Goal: Task Accomplishment & Management: Manage account settings

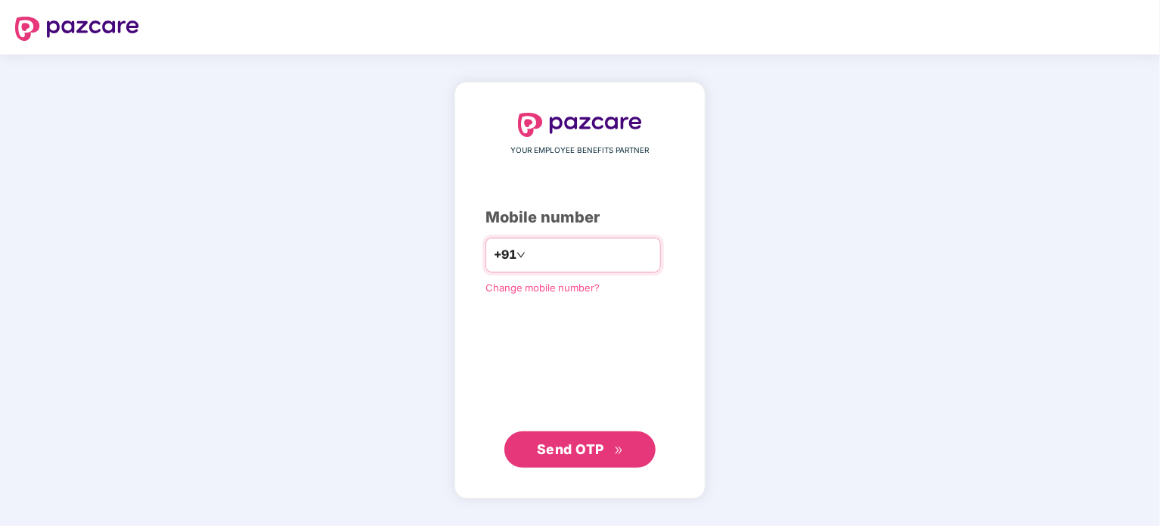
type input "**********"
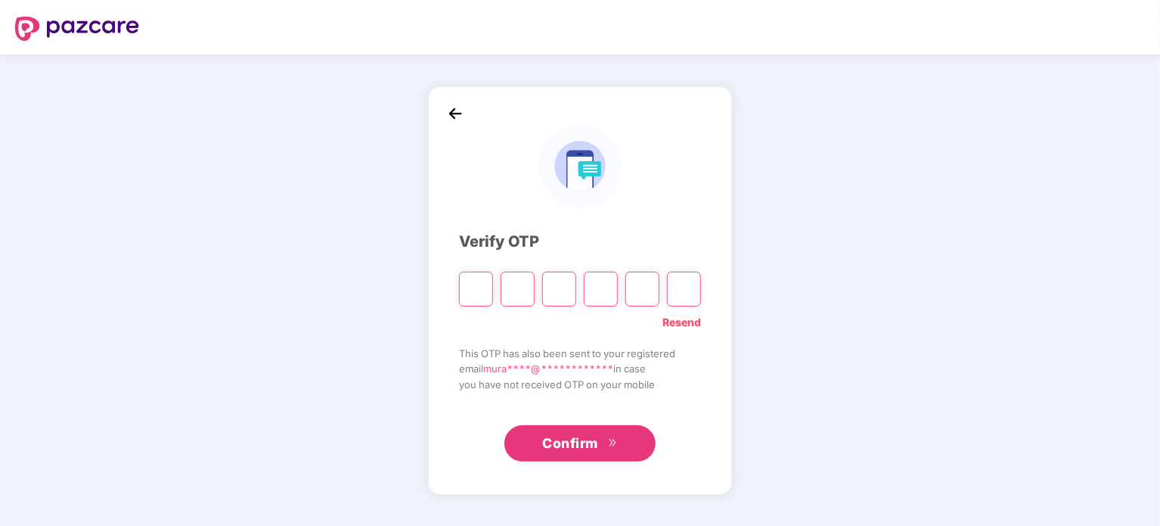
type input "*"
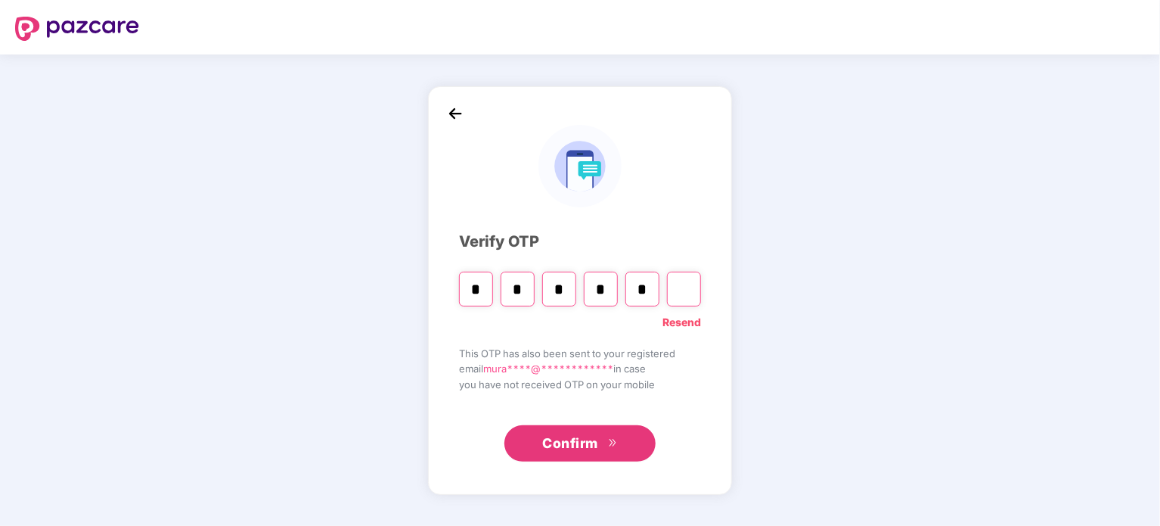
type input "*"
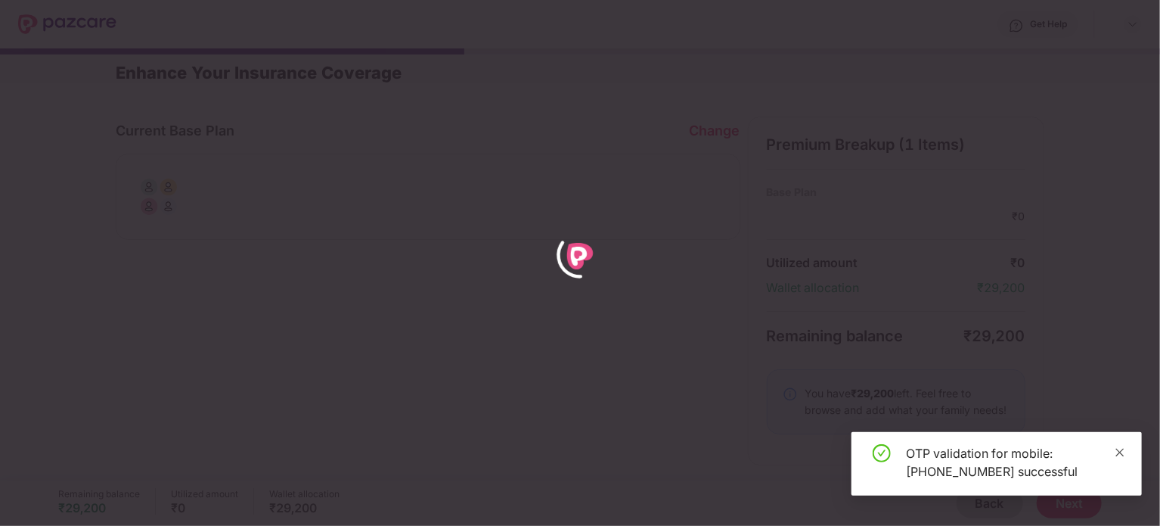
click at [1123, 452] on icon "close" at bounding box center [1120, 452] width 11 height 11
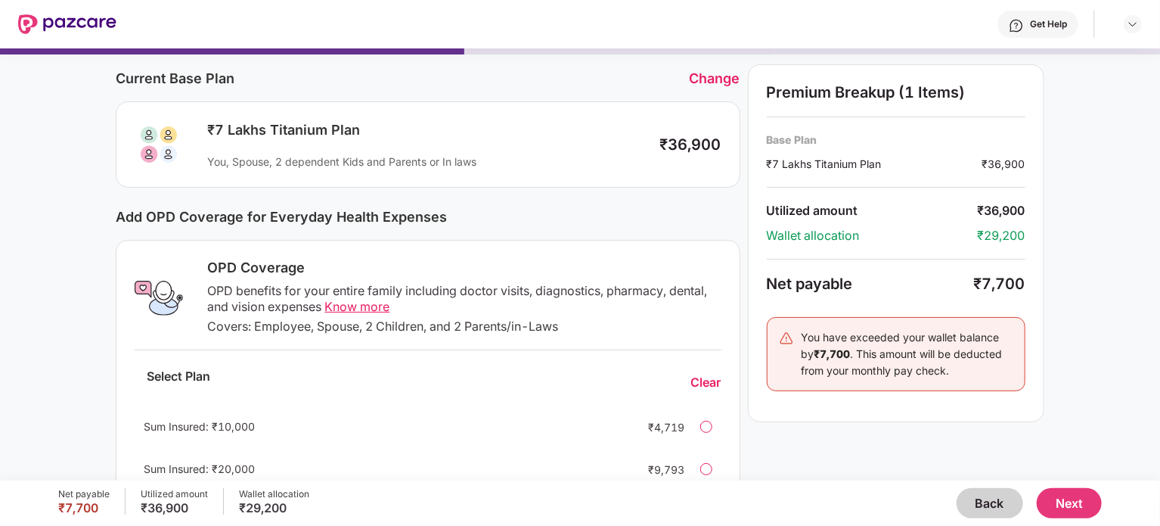
scroll to position [53, 0]
click at [700, 75] on div "Change" at bounding box center [715, 78] width 51 height 16
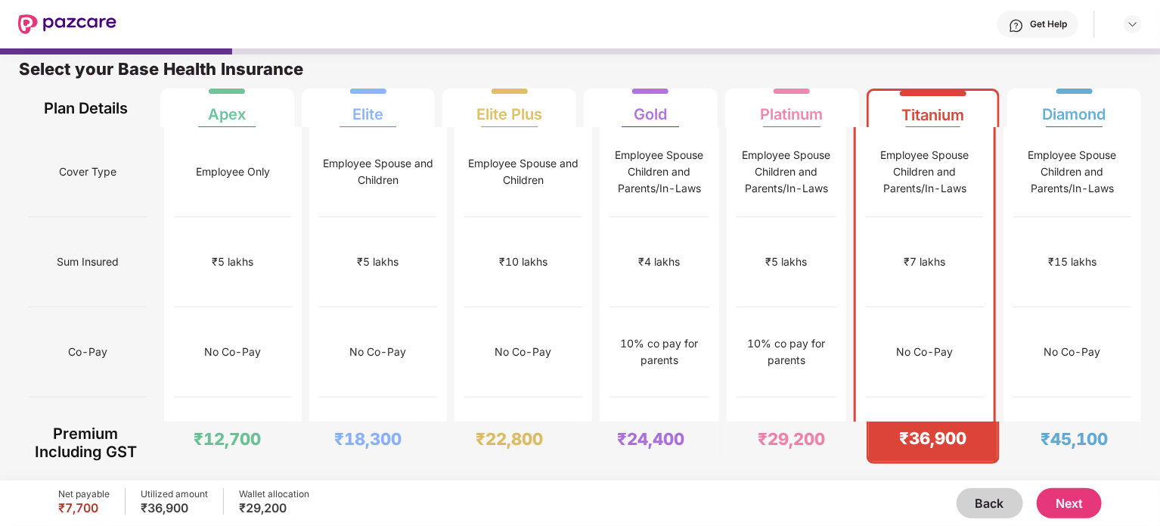
scroll to position [8, 0]
